Goal: Navigation & Orientation: Go to known website

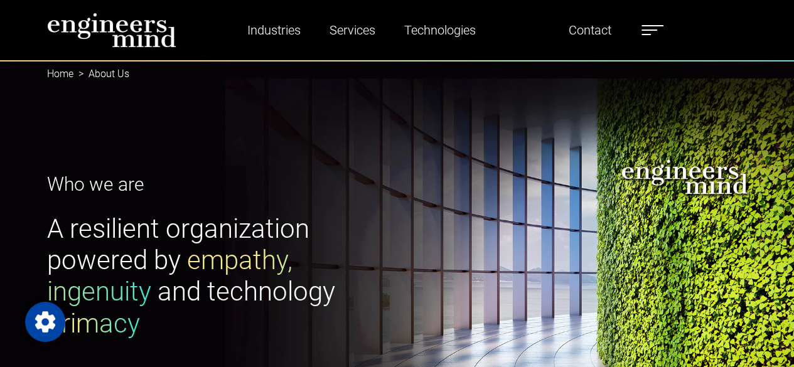
click at [130, 23] on img at bounding box center [111, 30] width 129 height 35
